Goal: Find specific page/section: Find specific page/section

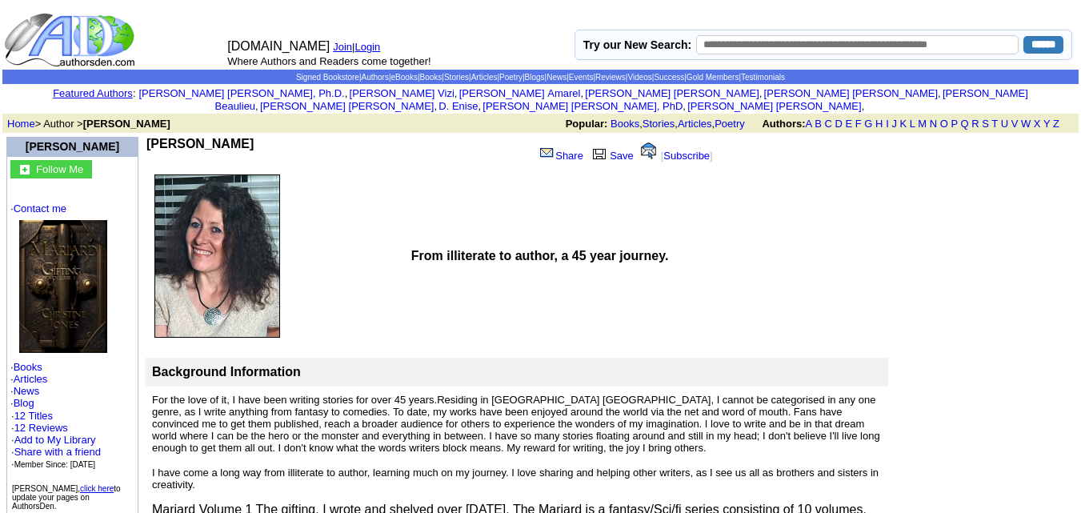
scroll to position [431, 0]
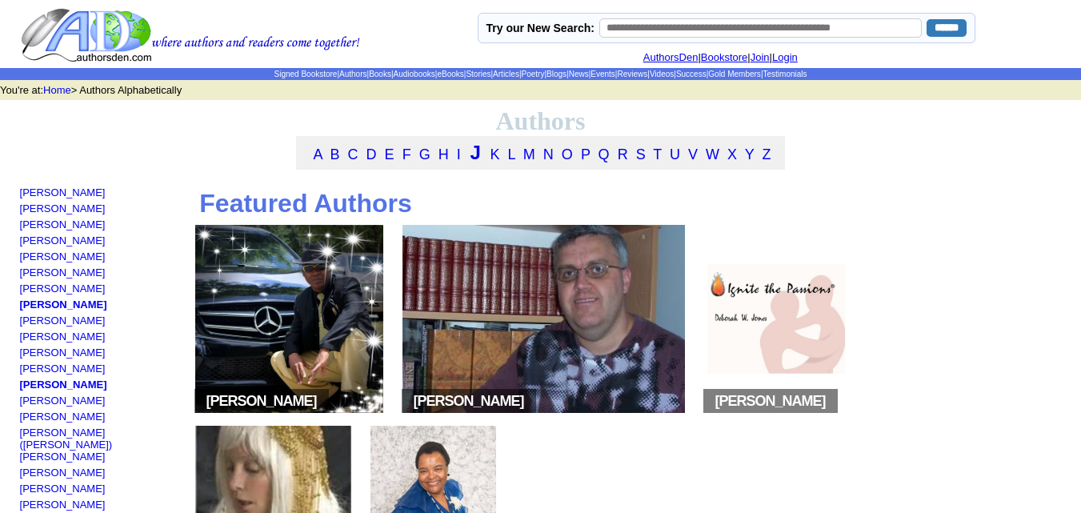
scroll to position [333, 0]
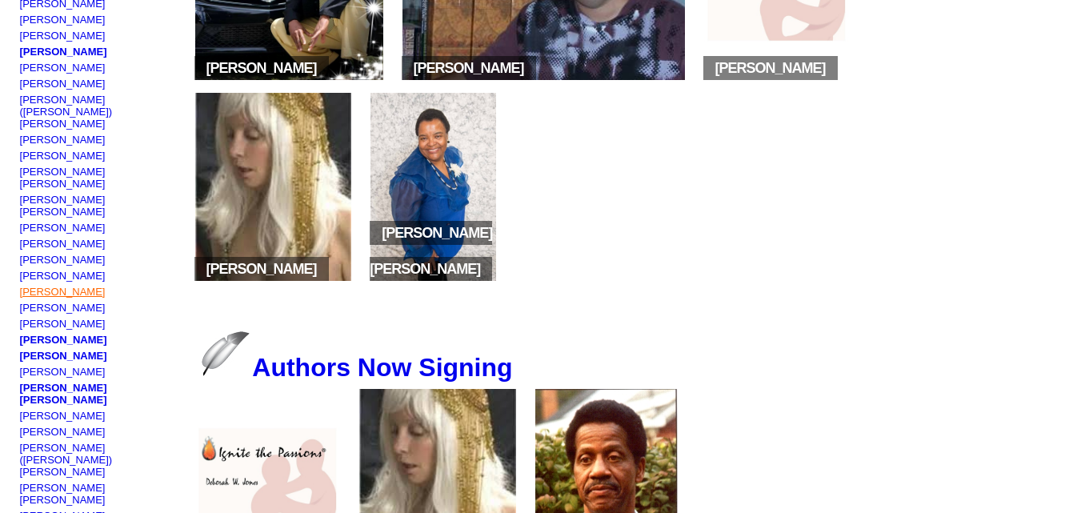
click at [79, 286] on link "[PERSON_NAME]" at bounding box center [63, 292] width 86 height 12
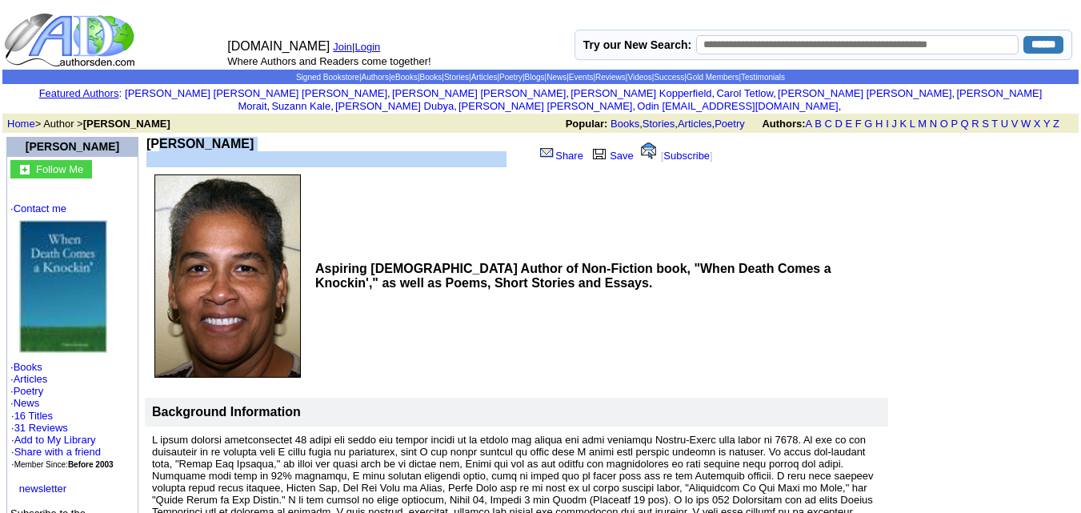
drag, startPoint x: 155, startPoint y: 130, endPoint x: 304, endPoint y: 139, distance: 149.1
copy td "Vanessa A Johnson"
